Goal: Information Seeking & Learning: Learn about a topic

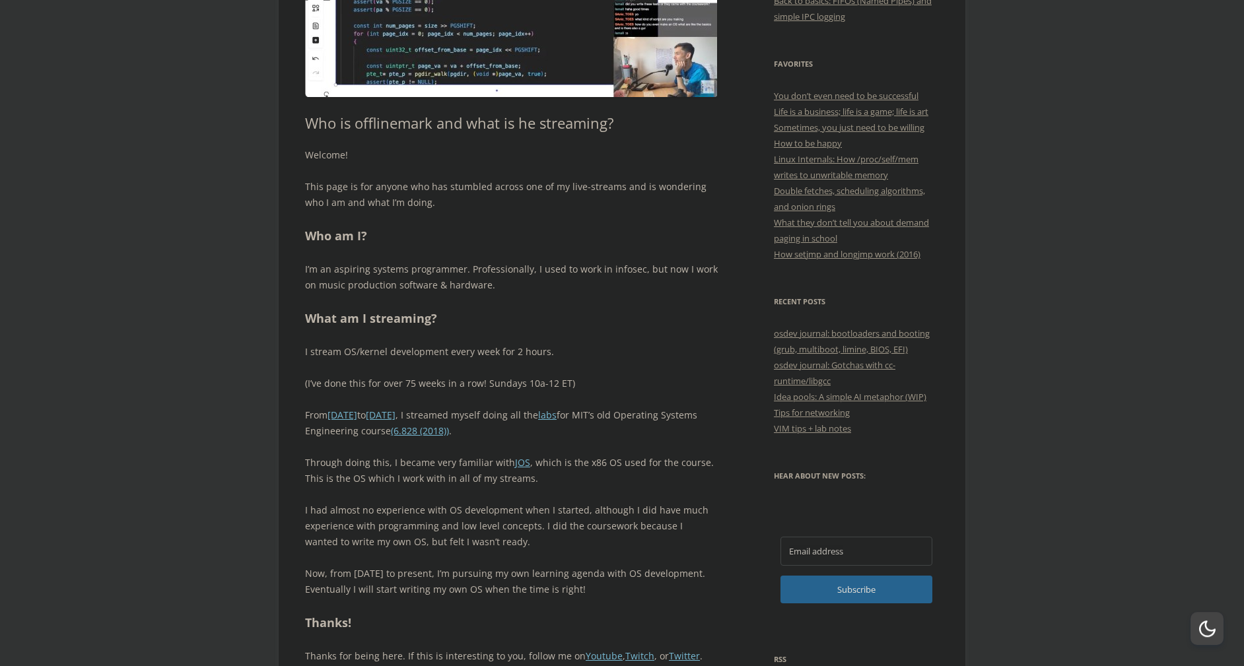
scroll to position [452, 0]
click at [658, 563] on div "Welcome! This page is for anyone who has stumbled across one of my live-streams…" at bounding box center [511, 413] width 413 height 532
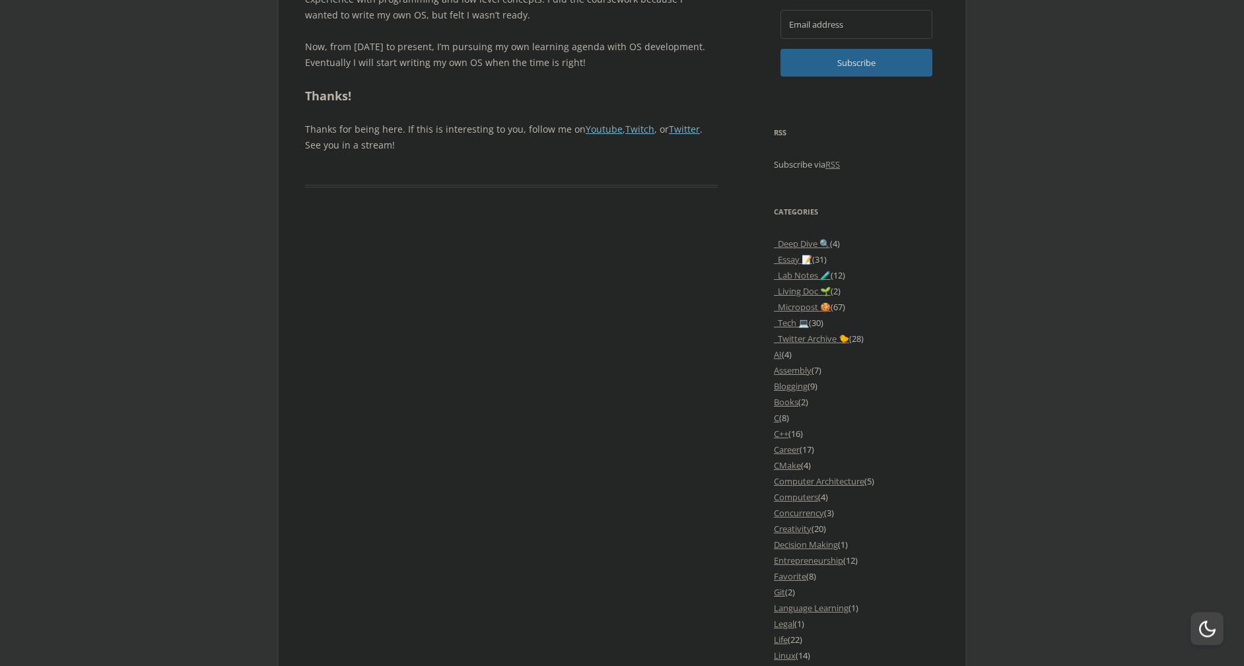
scroll to position [979, 0]
click at [806, 281] on link "_Lab Notes 🧪" at bounding box center [802, 275] width 57 height 12
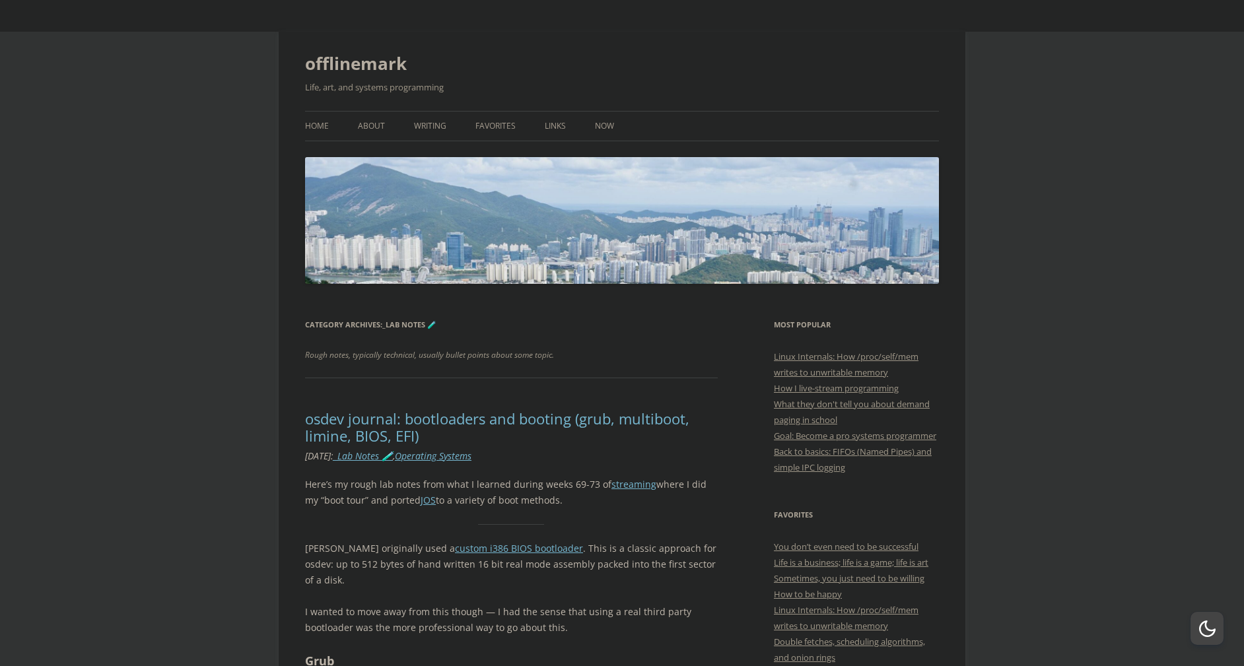
click at [811, 321] on h3 "Most Popular" at bounding box center [856, 325] width 165 height 16
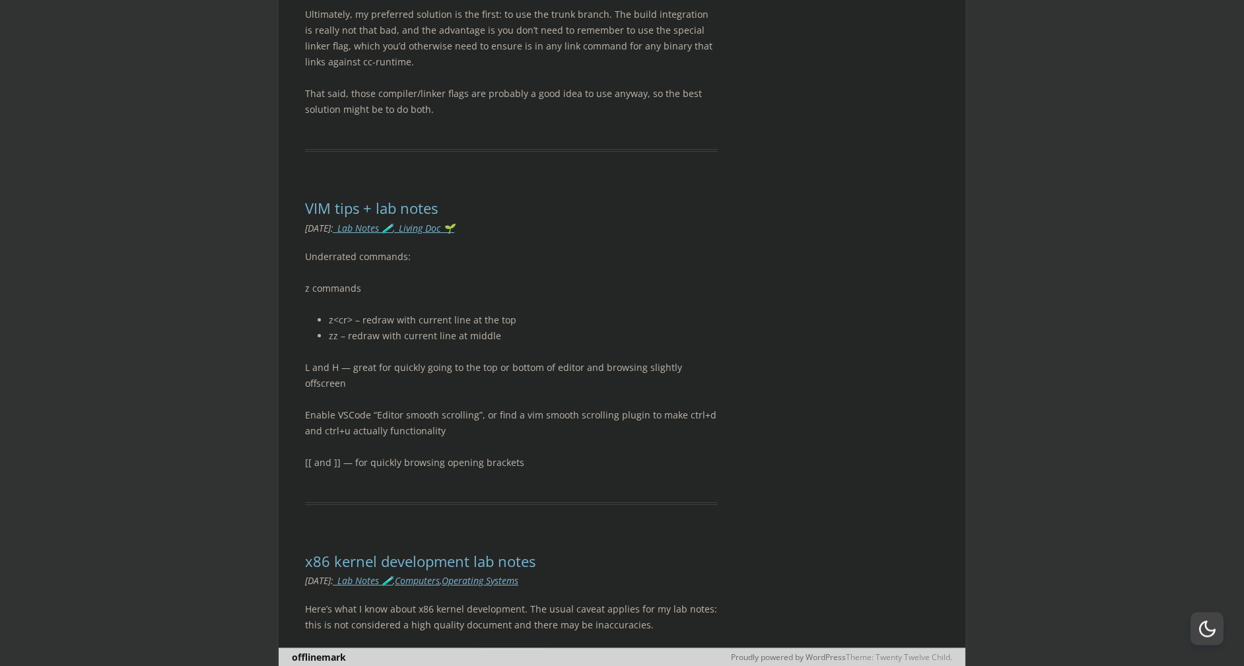
scroll to position [3802, 0]
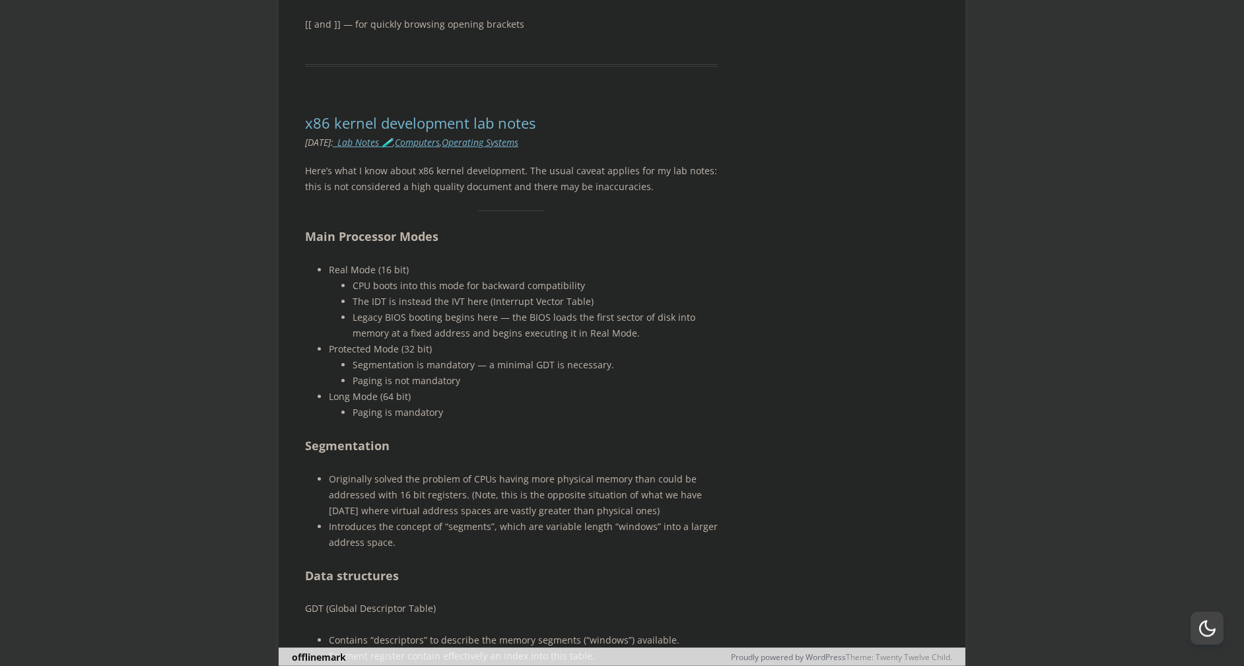
scroll to position [4254, 0]
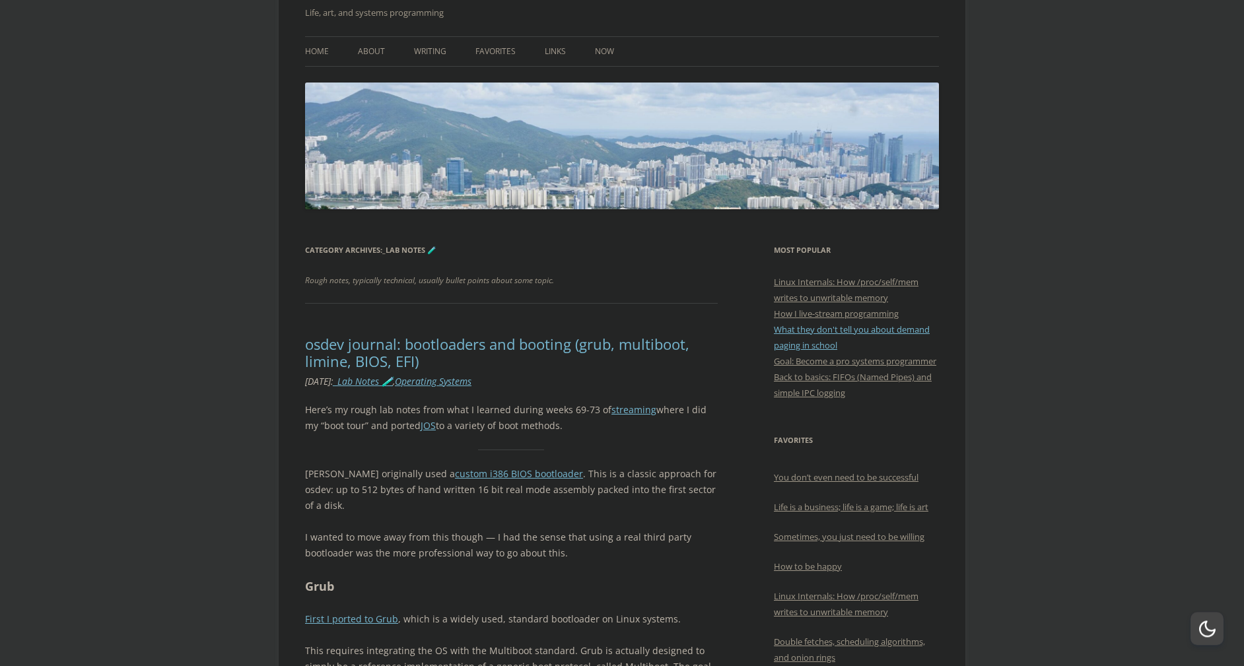
scroll to position [75, 0]
click at [828, 363] on link "Goal: Become a pro systems programmer" at bounding box center [855, 361] width 162 height 12
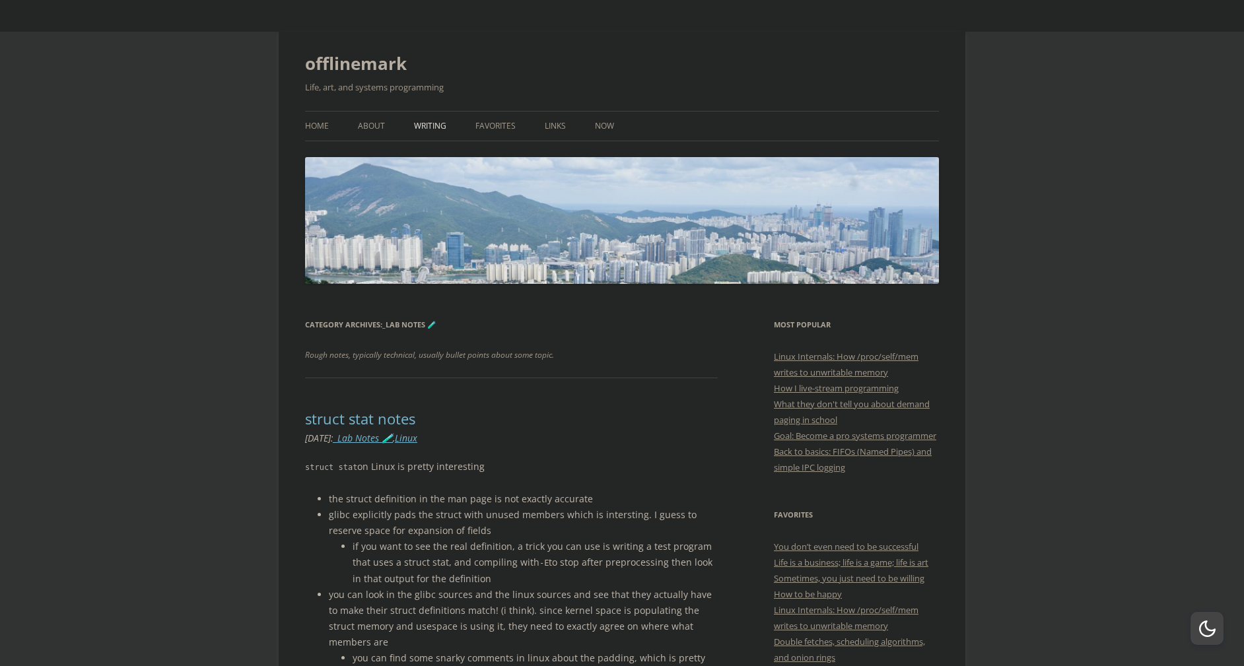
scroll to position [75, 0]
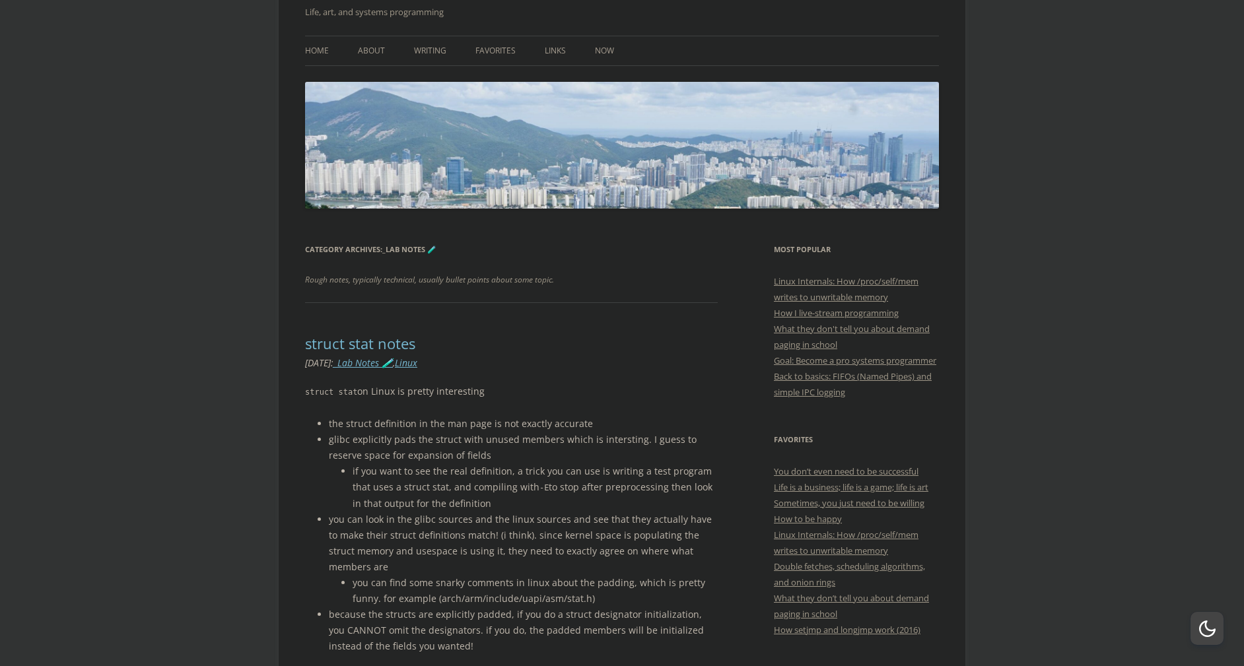
click at [451, 44] on ul "Home About Writing Favorites Links Now" at bounding box center [622, 51] width 634 height 30
drag, startPoint x: 567, startPoint y: 57, endPoint x: 569, endPoint y: 50, distance: 6.9
click at [567, 57] on ul "Home About Writing Favorites Links Now" at bounding box center [622, 51] width 634 height 30
click at [569, 50] on ul "Home About Writing Favorites Links Now" at bounding box center [622, 51] width 634 height 30
click at [547, 54] on link "Links" at bounding box center [555, 50] width 21 height 29
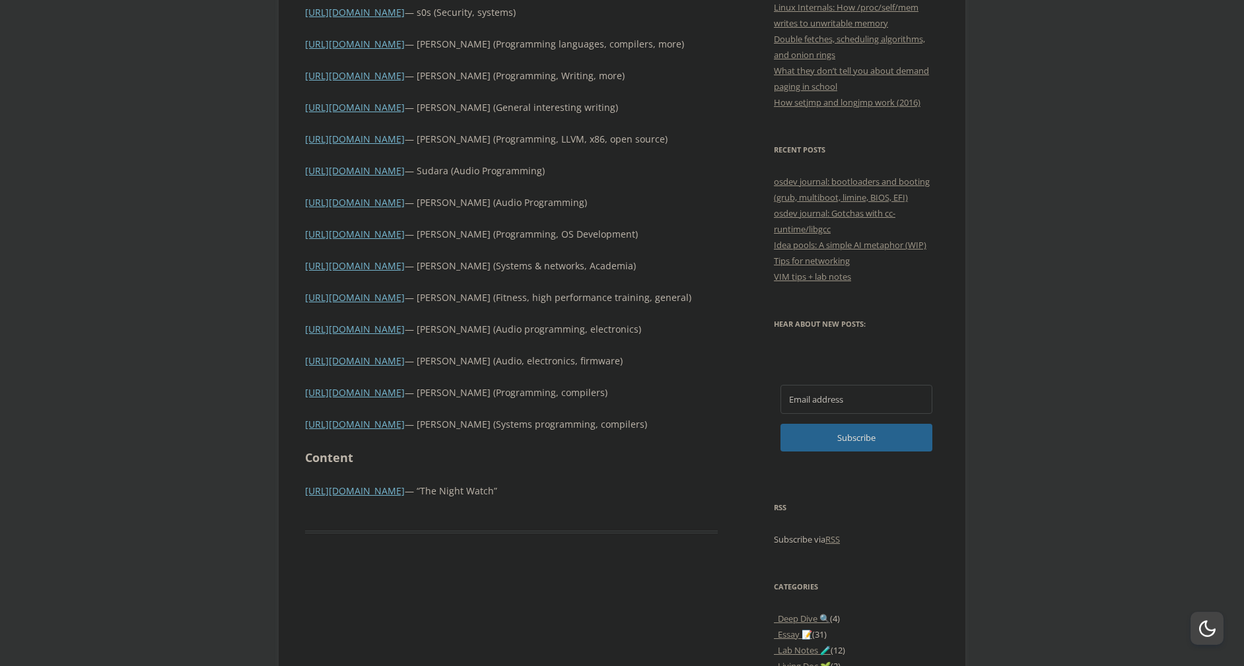
scroll to position [602, 0]
click at [610, 427] on p "https://tetsuo.sh — Alex Cameron (Systems programming, compilers)" at bounding box center [511, 425] width 413 height 16
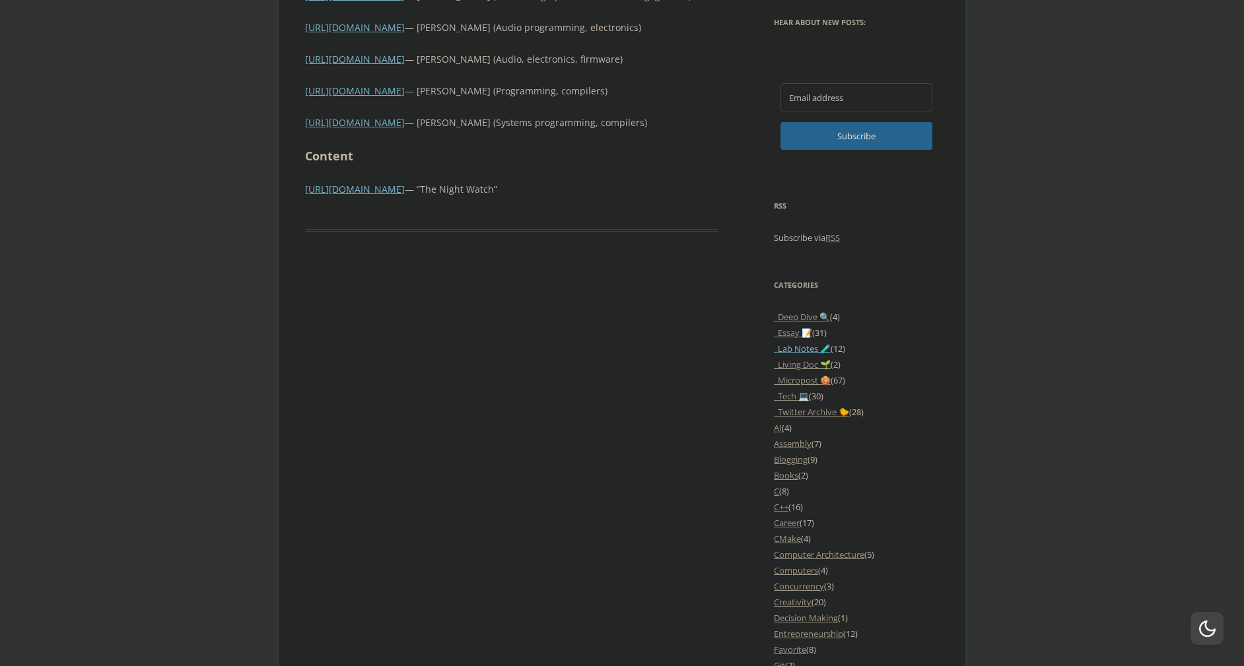
scroll to position [903, 0]
click at [776, 514] on link "C++" at bounding box center [781, 509] width 15 height 12
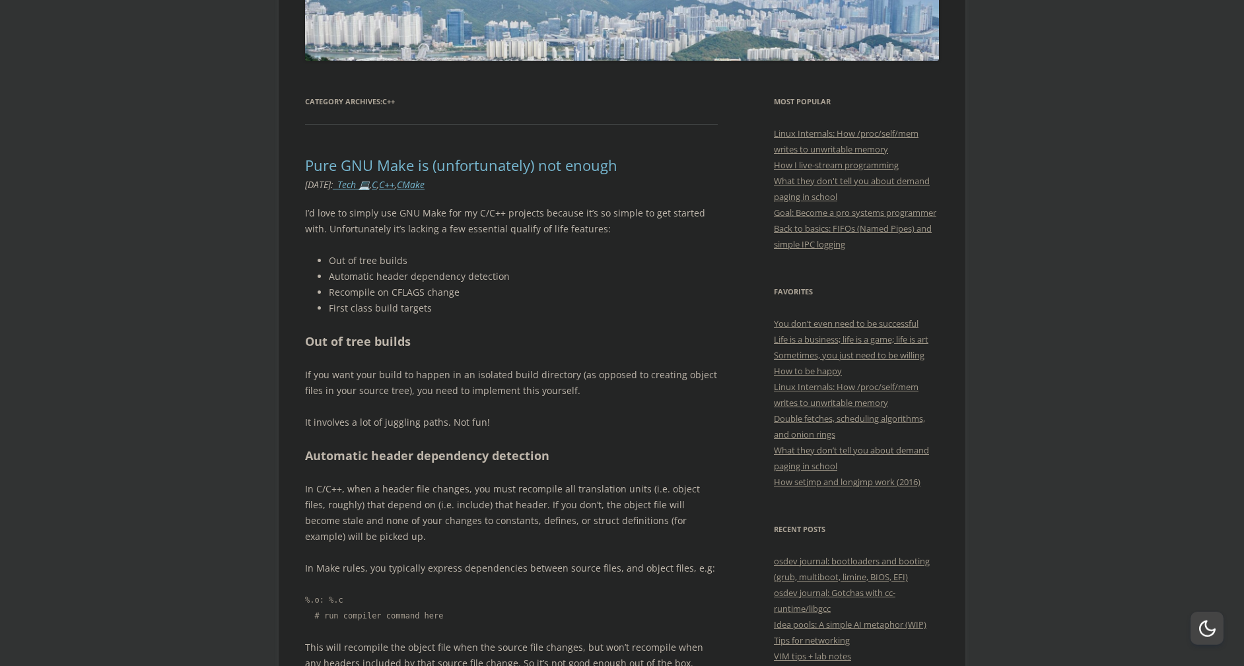
scroll to position [226, 0]
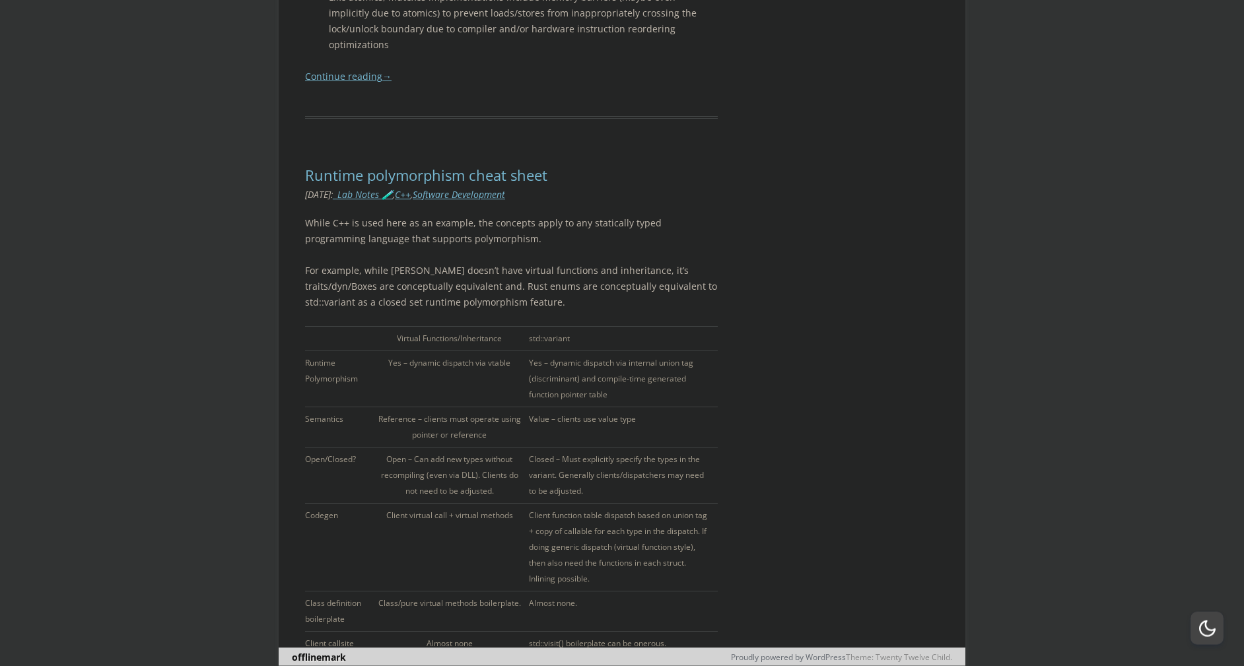
scroll to position [3990, 0]
drag, startPoint x: 408, startPoint y: 517, endPoint x: 405, endPoint y: 509, distance: 9.0
click at [406, 515] on td "Client virtual call + virtual methods" at bounding box center [452, 547] width 153 height 88
click at [401, 509] on td "Client virtual call + virtual methods" at bounding box center [452, 547] width 153 height 88
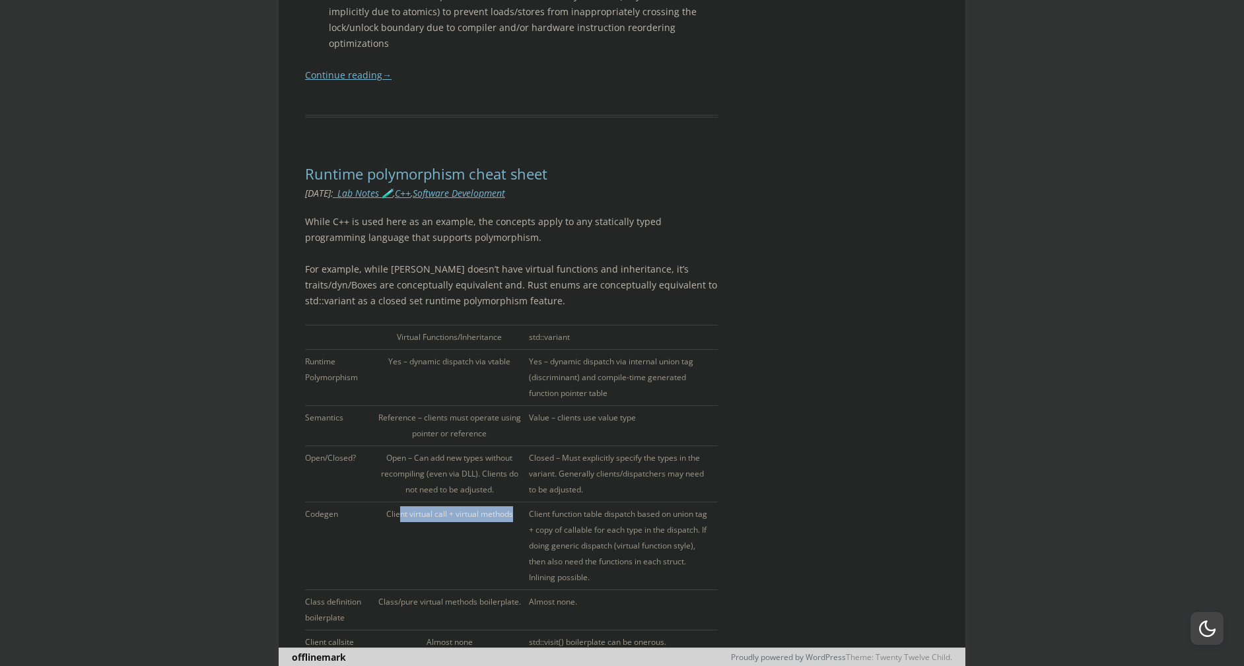
click at [402, 503] on td "Client virtual call + virtual methods" at bounding box center [452, 547] width 153 height 88
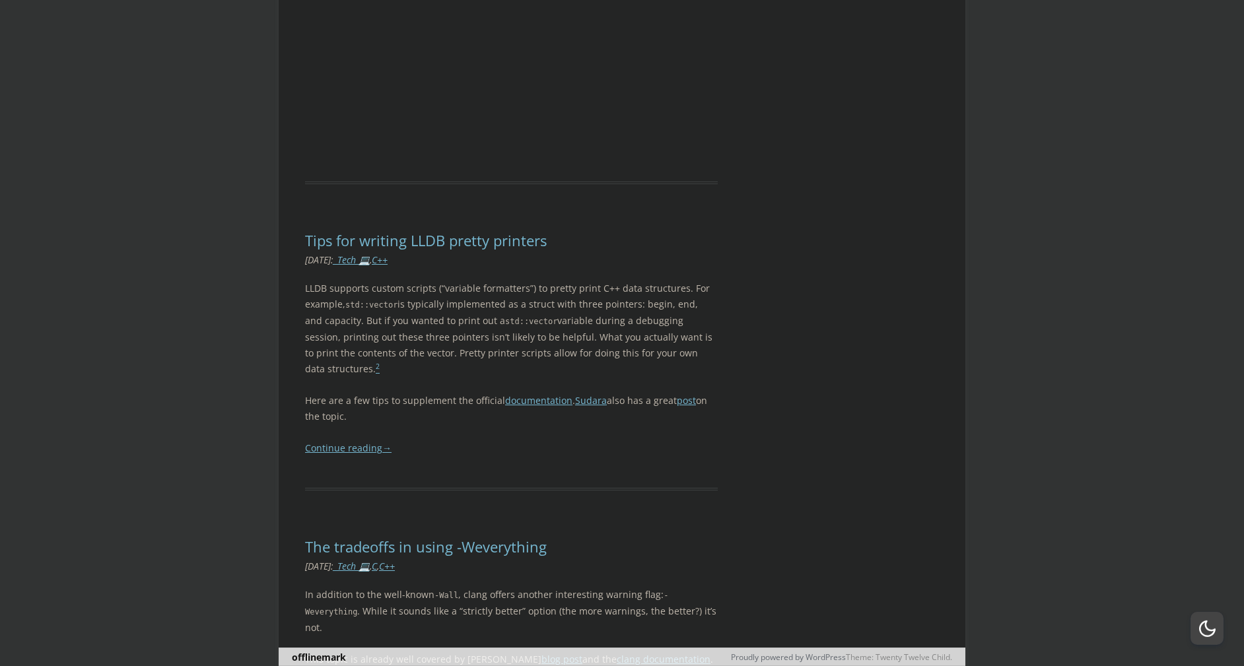
scroll to position [8281, 0]
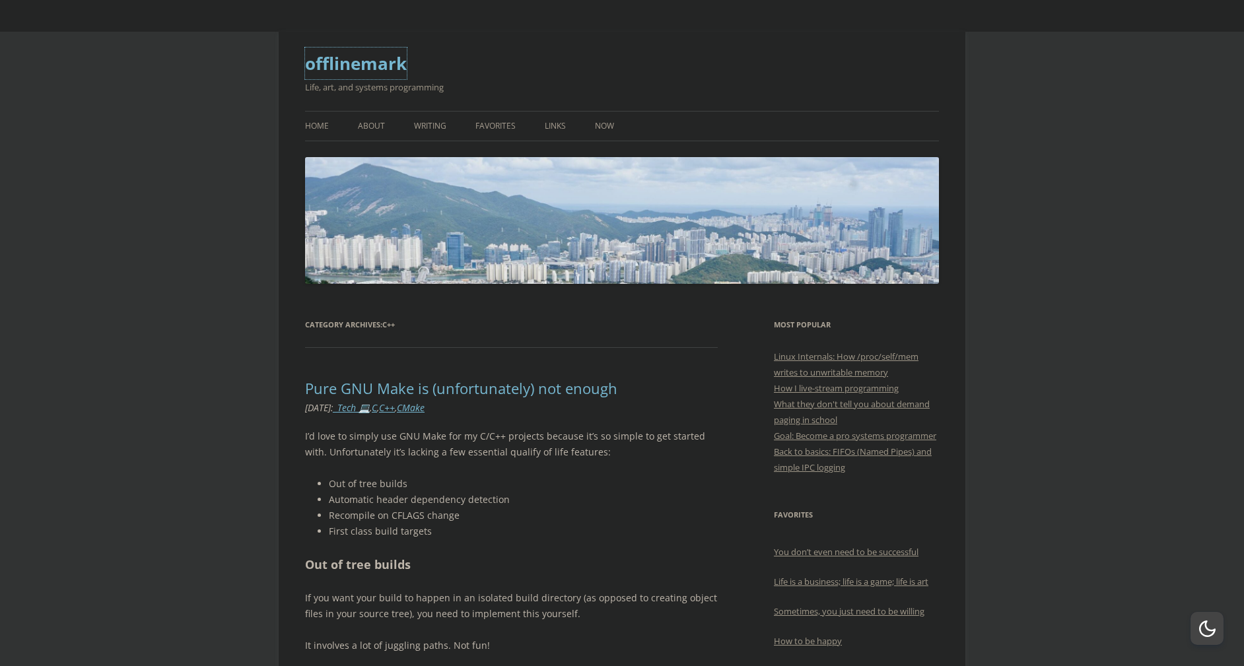
click at [332, 65] on link "offlinemark" at bounding box center [356, 64] width 102 height 32
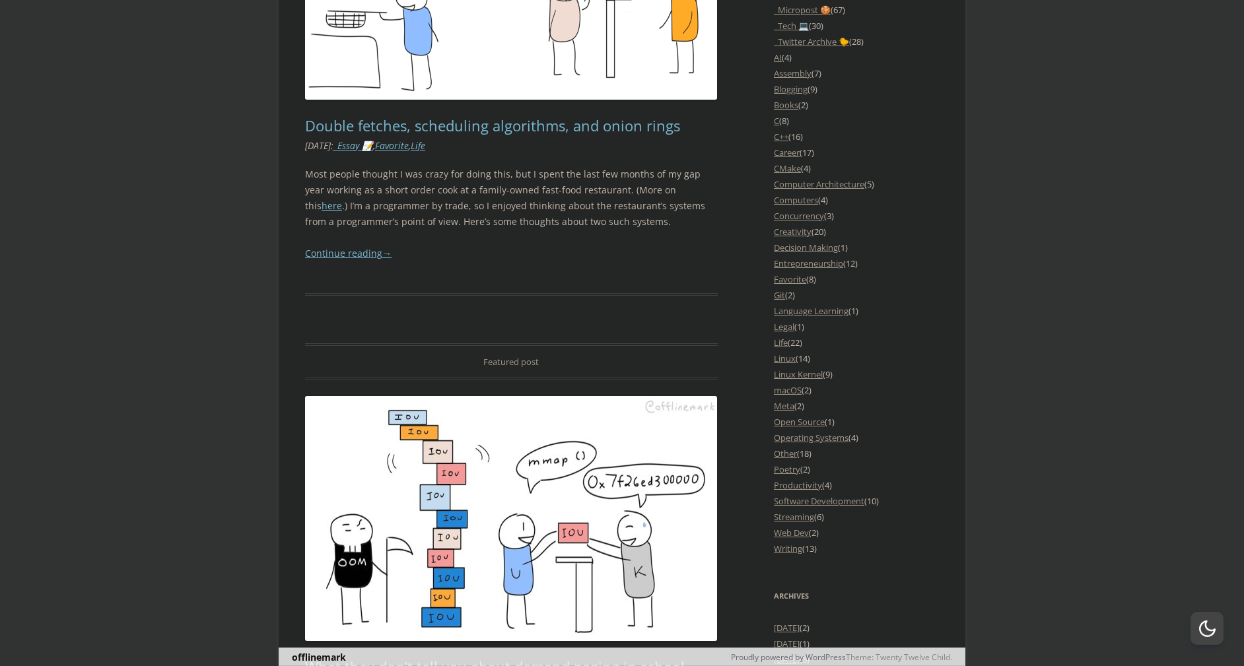
scroll to position [1280, 0]
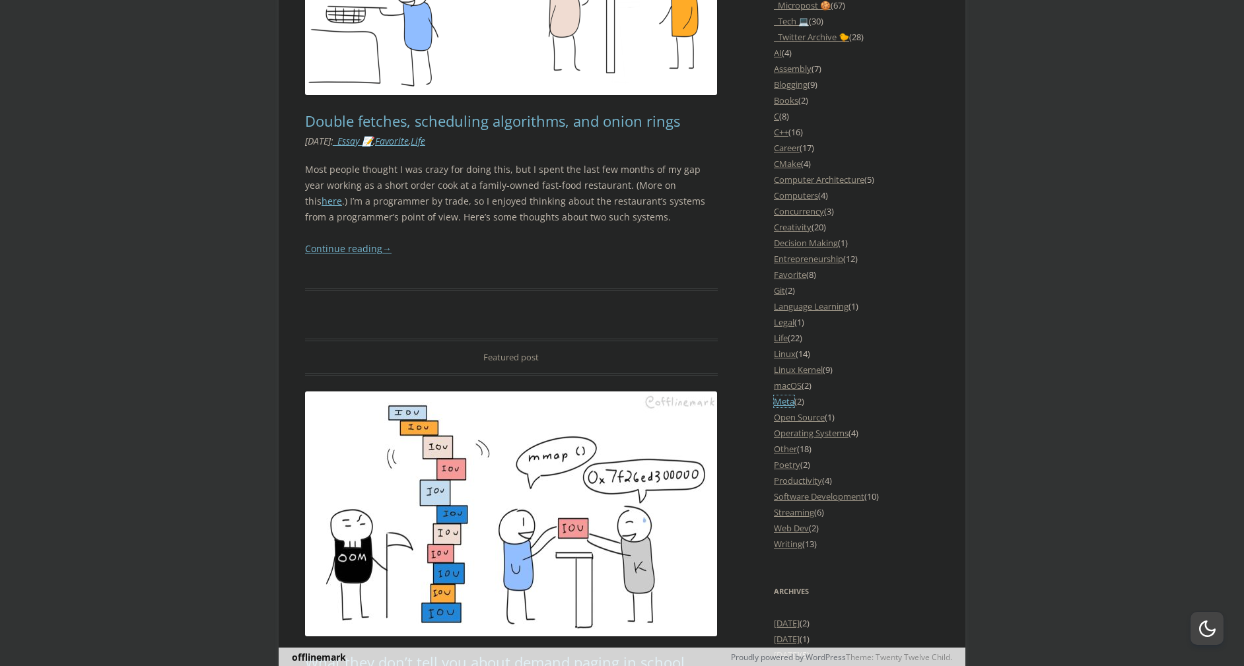
click at [788, 407] on link "Meta" at bounding box center [784, 402] width 20 height 12
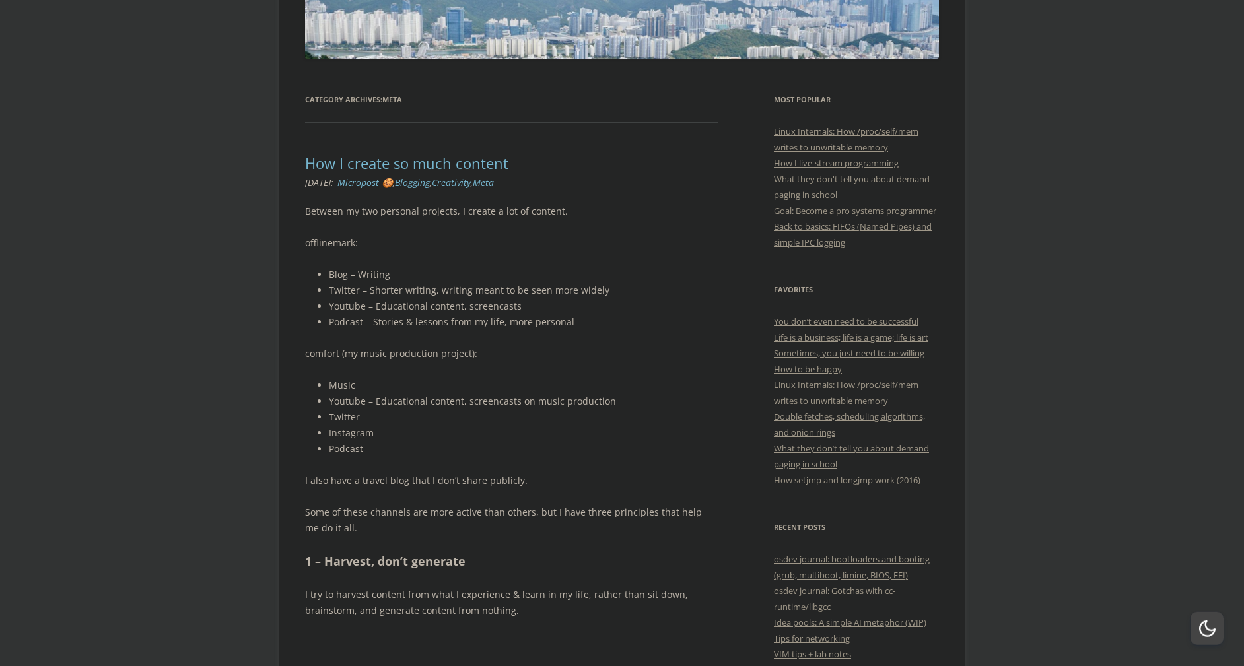
scroll to position [226, 0]
click at [702, 426] on li "Instagram" at bounding box center [523, 433] width 389 height 16
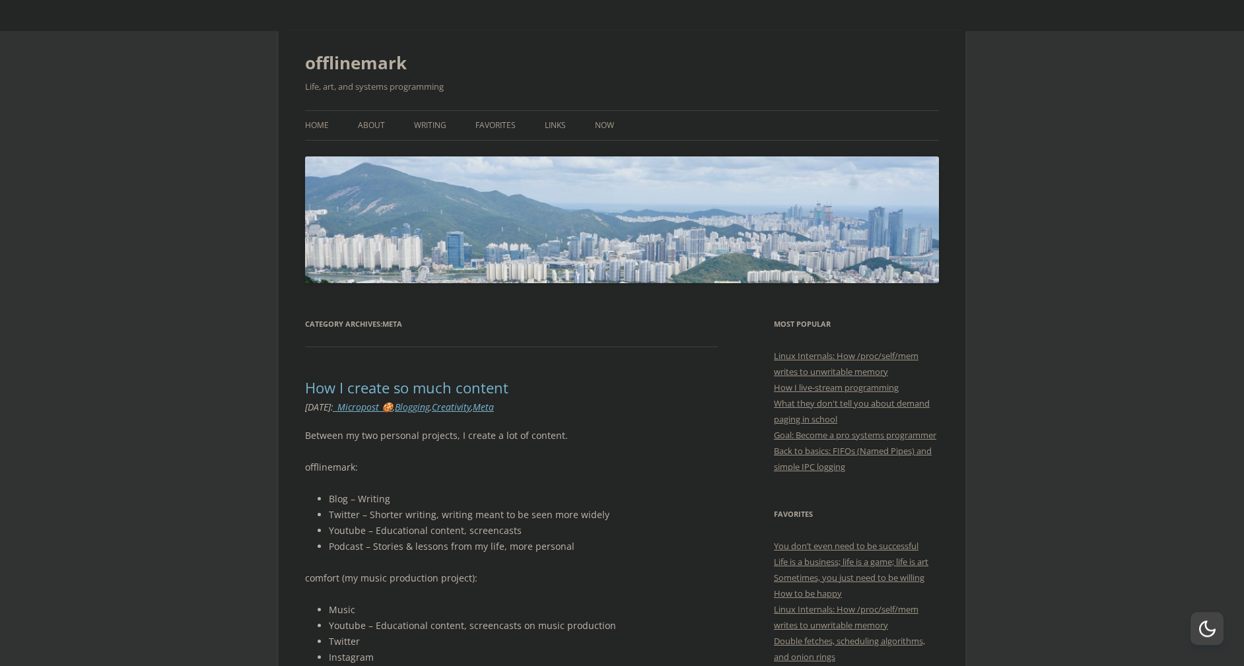
scroll to position [0, 0]
click at [588, 122] on ul "Home About Writing Favorites Links Now" at bounding box center [622, 126] width 634 height 30
click at [595, 125] on link "Now" at bounding box center [604, 126] width 19 height 29
